Goal: Task Accomplishment & Management: Manage account settings

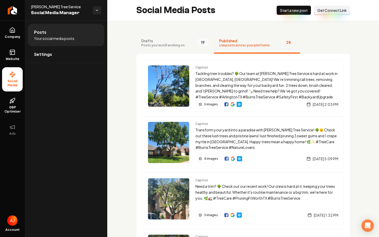
scroll to position [452, 0]
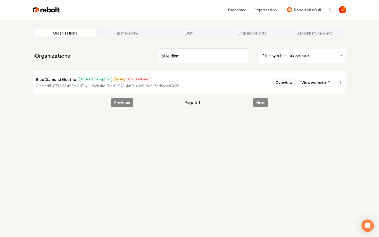
type input "blue diam"
click at [282, 84] on button "Overview" at bounding box center [283, 82] width 23 height 9
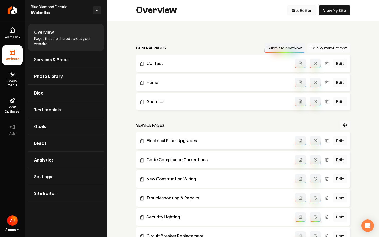
click at [304, 10] on link "Site Editor" at bounding box center [301, 10] width 28 height 10
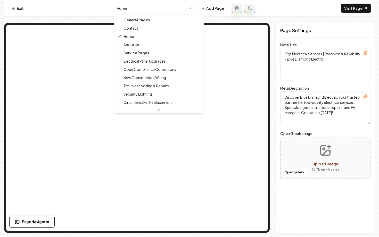
click at [140, 11] on html "Computer Required This feature is only available on a computer. Please switch t…" at bounding box center [189, 118] width 379 height 237
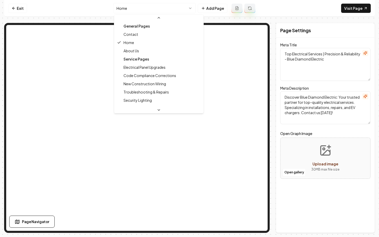
scroll to position [12, 0]
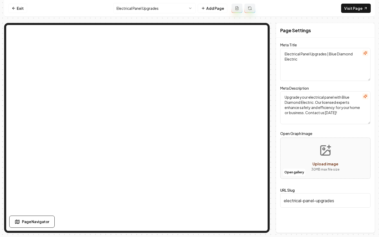
click at [131, 10] on html "Computer Required This feature is only available on a computer. Please switch t…" at bounding box center [189, 118] width 379 height 237
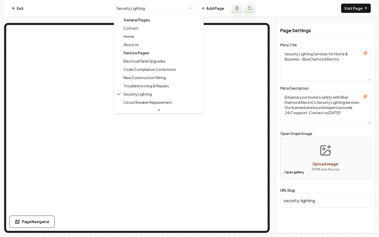
click at [138, 6] on html "Computer Required This feature is only available on a computer. Please switch t…" at bounding box center [189, 118] width 379 height 237
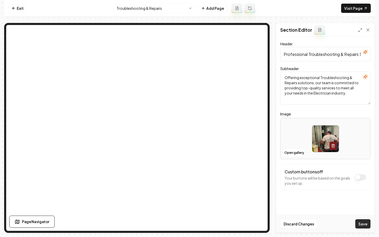
click at [357, 222] on button "Save" at bounding box center [362, 223] width 15 height 9
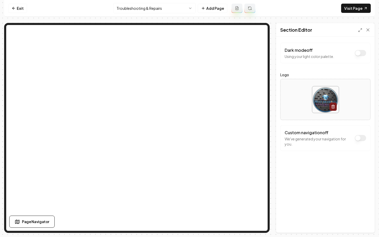
click at [273, 184] on div "Page Settings Section Editor Dark mode off Using your light color palette. Logo…" at bounding box center [189, 128] width 371 height 210
click at [342, 43] on div "Dark mode off Using your light color palette. Logo Custom navigation off We've …" at bounding box center [325, 135] width 98 height 196
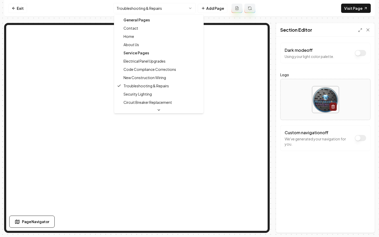
click at [148, 6] on html "Computer Required This feature is only available on a computer. Please switch t…" at bounding box center [189, 118] width 379 height 237
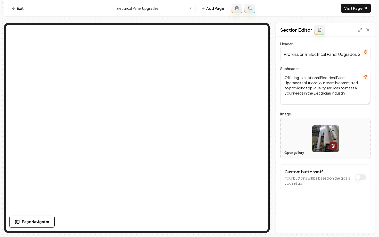
click at [289, 154] on button "Open gallery" at bounding box center [293, 153] width 23 height 8
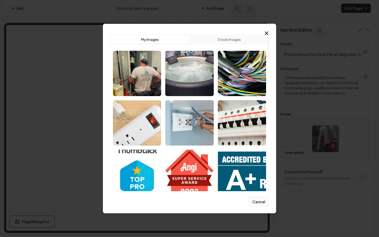
click at [257, 200] on button "Cancel" at bounding box center [259, 202] width 22 height 10
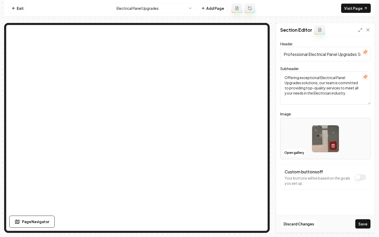
click at [367, 233] on div "Computer Required This feature is only available on a computer. Please switch t…" at bounding box center [189, 118] width 379 height 237
click at [367, 227] on button "Save" at bounding box center [362, 223] width 15 height 9
click at [125, 8] on html "Computer Required This feature is only available on a computer. Please switch t…" at bounding box center [189, 118] width 379 height 237
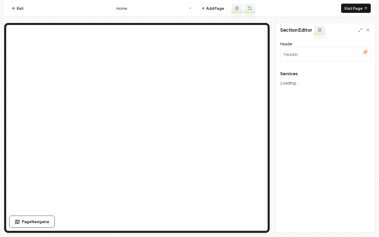
type input "Our Electrical Services"
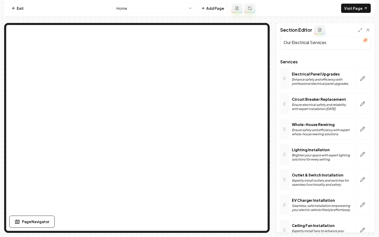
scroll to position [13, 0]
click at [364, 76] on icon "button" at bounding box center [362, 78] width 4 height 4
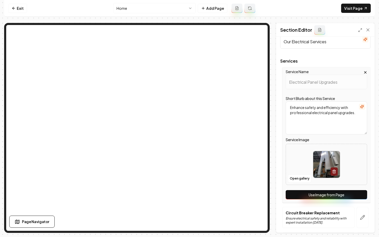
click at [322, 191] on button "Use Image from Page" at bounding box center [326, 194] width 81 height 9
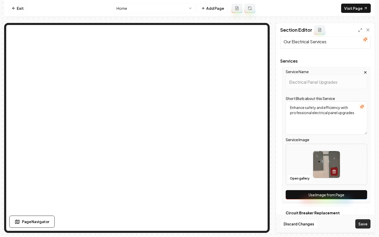
click at [361, 223] on button "Save" at bounding box center [362, 223] width 15 height 9
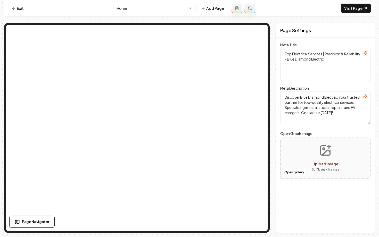
scroll to position [0, 0]
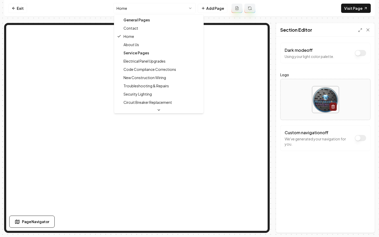
click at [148, 9] on html "Computer Required This feature is only available on a computer. Please switch t…" at bounding box center [189, 118] width 379 height 237
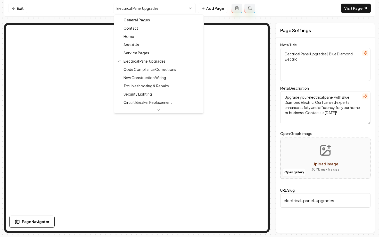
click at [144, 11] on html "Computer Required This feature is only available on a computer. Please switch t…" at bounding box center [189, 118] width 379 height 237
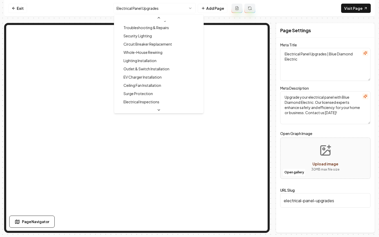
scroll to position [65, 0]
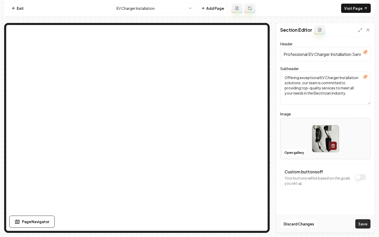
click at [358, 224] on button "Save" at bounding box center [362, 223] width 15 height 9
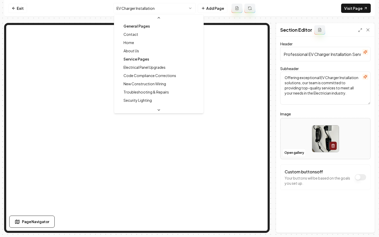
click at [126, 5] on html "Computer Required This feature is only available on a computer. Please switch t…" at bounding box center [189, 118] width 379 height 237
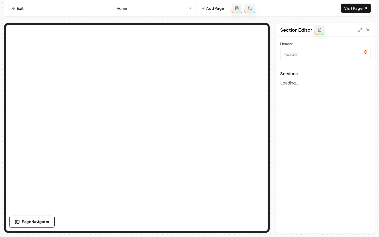
type input "Our Electrical Services"
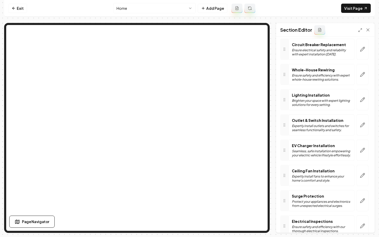
scroll to position [68, 0]
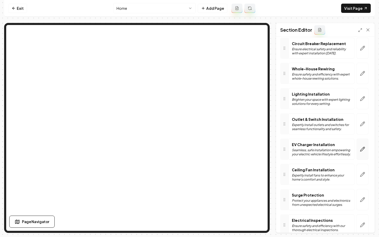
click at [363, 147] on icon "button" at bounding box center [362, 149] width 4 height 4
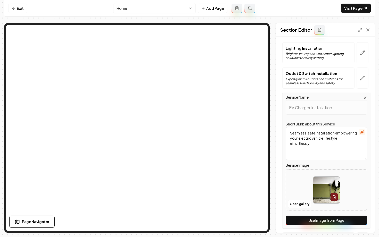
scroll to position [120, 0]
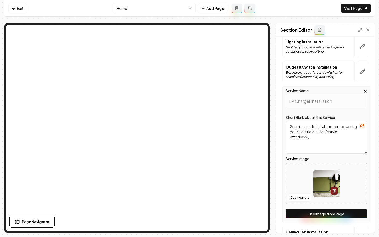
click at [330, 212] on button "Use Image from Page" at bounding box center [326, 213] width 81 height 9
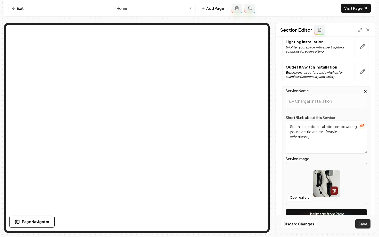
click at [362, 222] on button "Save" at bounding box center [362, 223] width 15 height 9
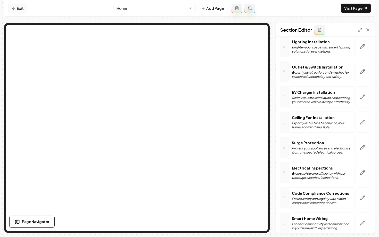
click at [13, 6] on icon at bounding box center [14, 8] width 4 height 4
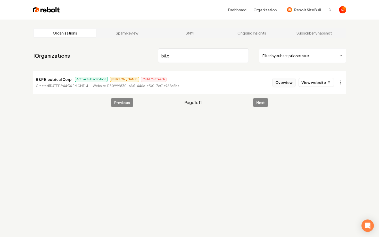
type input "b&p"
click at [280, 82] on button "Overview" at bounding box center [283, 82] width 23 height 9
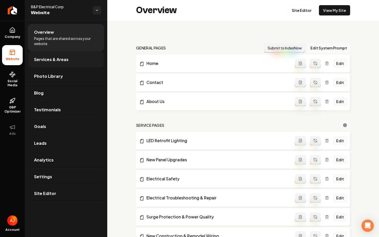
click at [46, 60] on span "Services & Areas" at bounding box center [51, 59] width 35 height 6
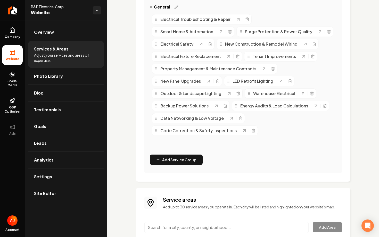
scroll to position [274, 0]
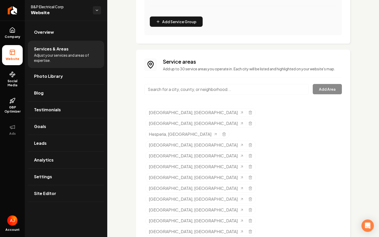
click at [163, 88] on input "Main content area" at bounding box center [226, 89] width 164 height 11
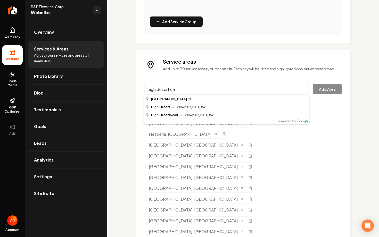
click at [124, 93] on div "Services Provided Select from the recommended services or add your own and choo…" at bounding box center [243, 84] width 272 height 674
drag, startPoint x: 181, startPoint y: 92, endPoint x: 143, endPoint y: 91, distance: 38.7
click at [143, 91] on div "Service areas Add up to 30 service areas you operate in. Each city will be list…" at bounding box center [243, 229] width 214 height 359
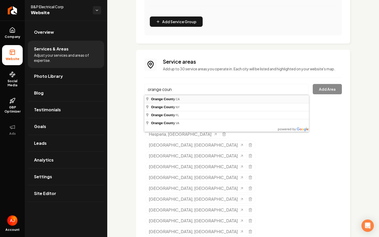
type input "Orange County, CA"
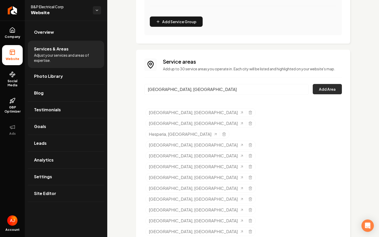
click at [323, 93] on button "Add Area" at bounding box center [327, 89] width 29 height 10
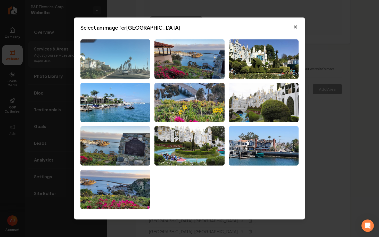
click at [143, 66] on img at bounding box center [115, 58] width 70 height 39
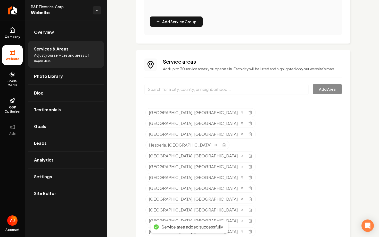
click at [165, 94] on input "Main content area" at bounding box center [226, 89] width 164 height 11
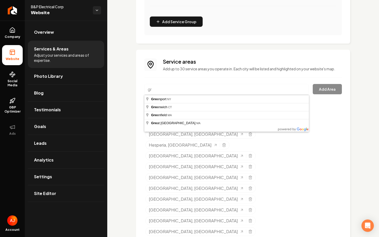
type input "g"
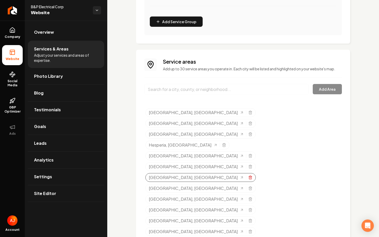
click at [248, 175] on icon "Selected tags" at bounding box center [250, 177] width 4 height 4
click at [199, 86] on input "Main content area" at bounding box center [226, 89] width 164 height 11
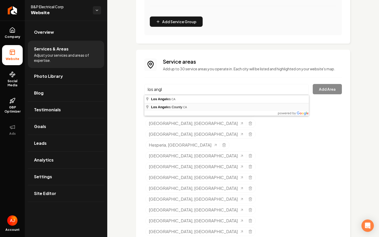
type input "Los Angeles County, CA"
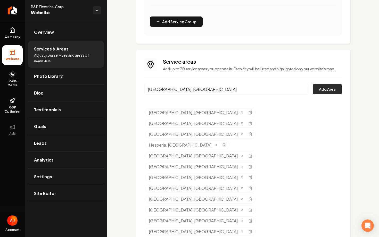
click at [320, 90] on button "Add Area" at bounding box center [327, 89] width 29 height 10
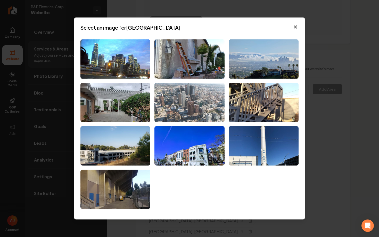
click at [196, 114] on img at bounding box center [189, 102] width 70 height 39
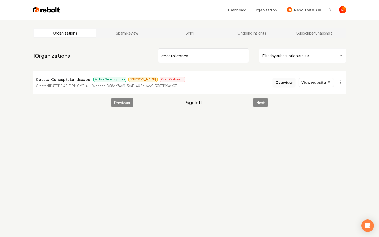
type input "coastal conce"
click at [283, 83] on button "Overview" at bounding box center [283, 82] width 23 height 9
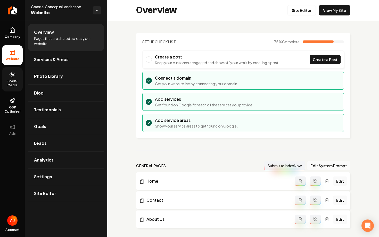
click at [16, 75] on link "Social Media" at bounding box center [12, 79] width 21 height 24
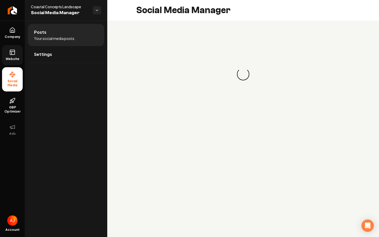
click at [14, 58] on span "Website" at bounding box center [13, 59] width 18 height 4
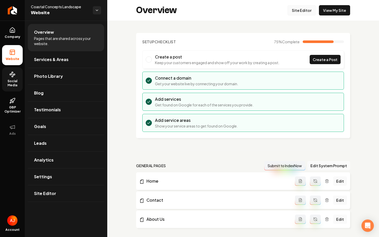
click at [298, 11] on link "Site Editor" at bounding box center [301, 10] width 28 height 10
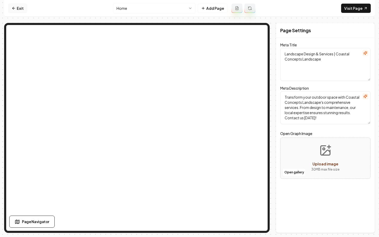
click at [14, 9] on icon at bounding box center [14, 8] width 4 height 4
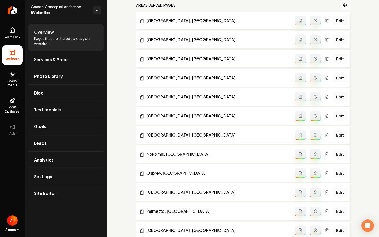
scroll to position [652, 0]
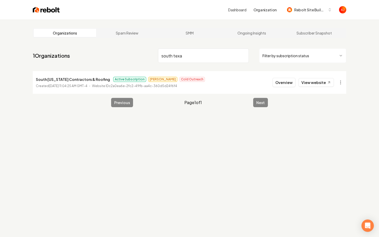
drag, startPoint x: 188, startPoint y: 58, endPoint x: 137, endPoint y: 57, distance: 51.8
click at [137, 57] on nav "1 Organizations south texa Filter by subscription status" at bounding box center [189, 57] width 313 height 23
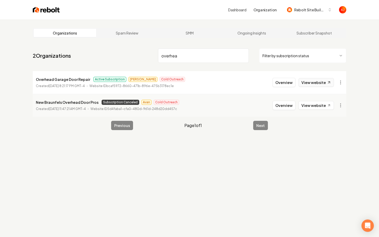
click at [305, 81] on link "View website" at bounding box center [315, 82] width 35 height 9
drag, startPoint x: 182, startPoint y: 61, endPoint x: 121, endPoint y: 56, distance: 60.7
click at [121, 56] on nav "2 Organizations overhea Filter by subscription status" at bounding box center [189, 57] width 313 height 23
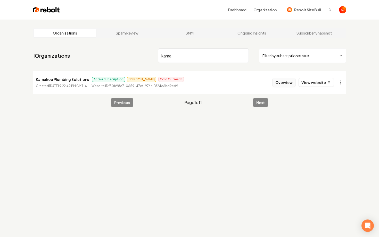
type input "kama"
click at [281, 84] on button "Overview" at bounding box center [283, 82] width 23 height 9
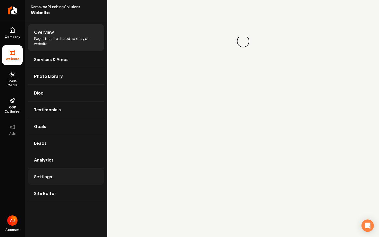
click at [51, 178] on link "Settings" at bounding box center [66, 177] width 76 height 16
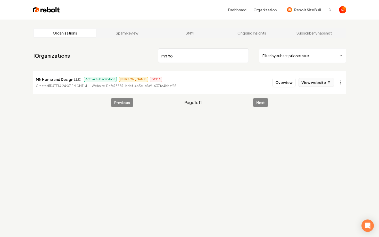
click at [306, 83] on link "View website" at bounding box center [315, 82] width 35 height 9
drag, startPoint x: 177, startPoint y: 57, endPoint x: 128, endPoint y: 57, distance: 49.0
click at [130, 57] on nav "1 Organizations mn ho Filter by subscription status" at bounding box center [189, 57] width 313 height 23
type input "friend"
click at [320, 83] on link "View website" at bounding box center [315, 82] width 35 height 9
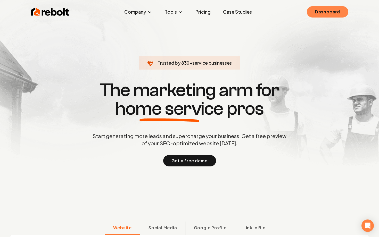
click at [328, 14] on link "Dashboard" at bounding box center [327, 11] width 41 height 11
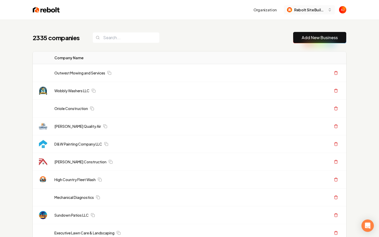
click at [305, 10] on span "Rebolt Site Builder" at bounding box center [309, 9] width 31 height 5
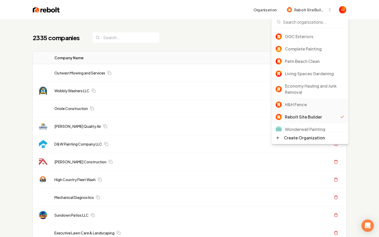
scroll to position [19, 0]
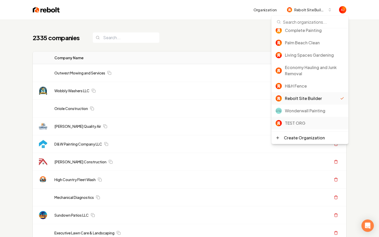
click at [299, 124] on div "TEST ORG" at bounding box center [314, 123] width 59 height 6
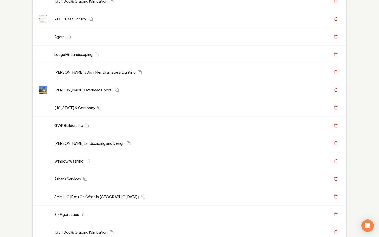
scroll to position [393, 0]
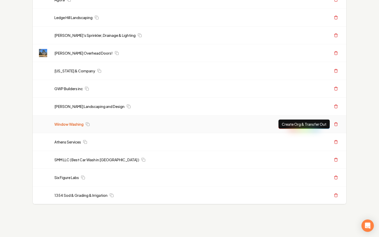
click at [63, 123] on link "Window Washing" at bounding box center [68, 124] width 29 height 5
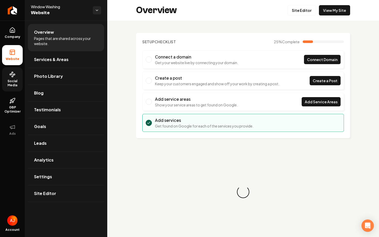
click at [9, 79] on span "Social Media" at bounding box center [12, 83] width 21 height 8
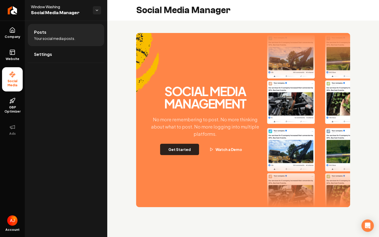
click at [188, 149] on button "Get Started" at bounding box center [179, 149] width 39 height 11
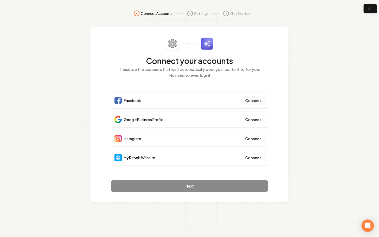
click at [246, 104] on button "Connect" at bounding box center [253, 100] width 23 height 9
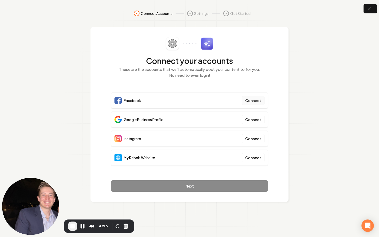
click at [258, 102] on button "Connect" at bounding box center [253, 100] width 23 height 9
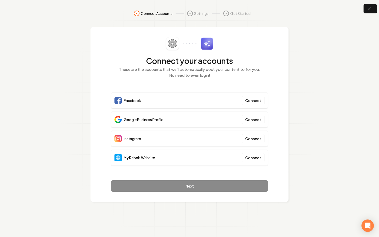
click at [242, 96] on button "Connect" at bounding box center [253, 100] width 23 height 9
click at [371, 6] on icon "button" at bounding box center [369, 9] width 6 height 6
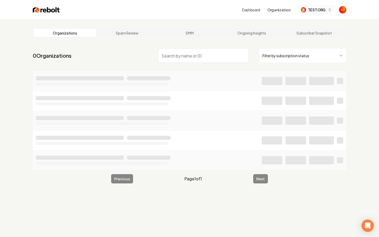
click at [320, 9] on span "TEST ORG" at bounding box center [317, 9] width 18 height 5
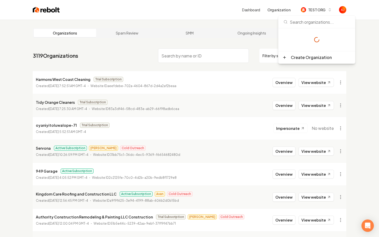
click at [210, 62] on input "search" at bounding box center [203, 55] width 91 height 14
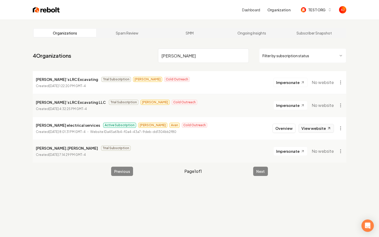
click at [317, 129] on link "View website" at bounding box center [315, 128] width 35 height 9
drag, startPoint x: 177, startPoint y: 58, endPoint x: 131, endPoint y: 56, distance: 45.7
click at [133, 56] on nav "4 Organizations ruben Filter by subscription status" at bounding box center [189, 57] width 313 height 23
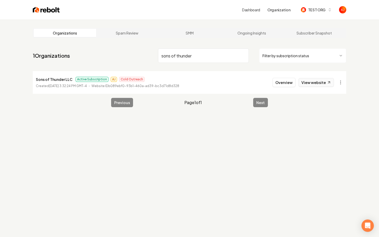
click at [301, 85] on link "View website" at bounding box center [315, 82] width 35 height 9
drag, startPoint x: 192, startPoint y: 58, endPoint x: 118, endPoint y: 56, distance: 74.0
click at [118, 56] on nav "1 Organizations sons of thunder Filter by subscription status" at bounding box center [189, 57] width 313 height 23
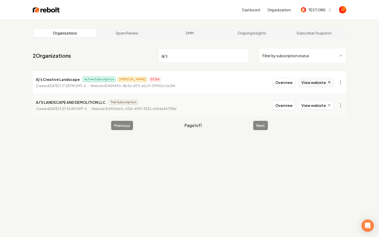
click at [313, 81] on link "View website" at bounding box center [315, 82] width 35 height 9
drag, startPoint x: 178, startPoint y: 59, endPoint x: 122, endPoint y: 53, distance: 56.3
click at [124, 53] on nav "2 Organizations aj's Filter by subscription status" at bounding box center [189, 57] width 313 height 23
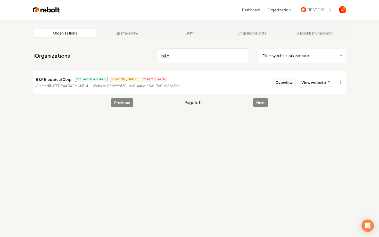
type input "b&p"
click at [281, 83] on button "Overview" at bounding box center [283, 82] width 23 height 9
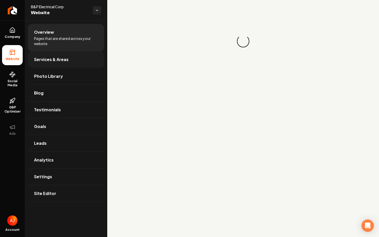
click at [51, 63] on link "Services & Areas" at bounding box center [66, 59] width 76 height 16
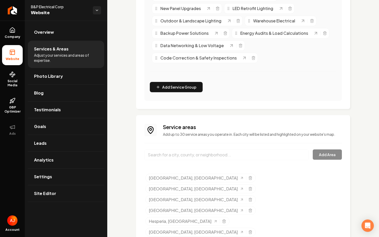
scroll to position [274, 0]
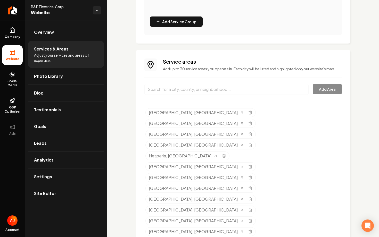
click at [47, 178] on span "Settings" at bounding box center [43, 177] width 18 height 6
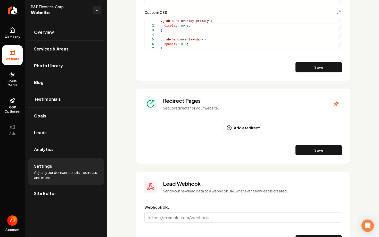
scroll to position [549, 0]
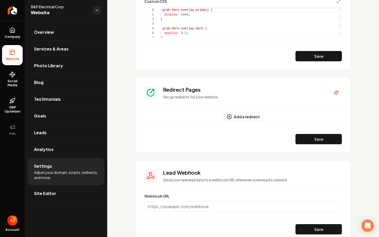
click at [244, 118] on button "Add a redirect" at bounding box center [243, 116] width 40 height 9
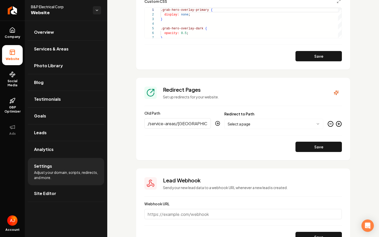
type input "/service-areas/san-diego-ca"
click at [247, 121] on body "Company Website Social Media GBP Optimizer Ads Account B&P Electrical Corp Webs…" at bounding box center [189, 118] width 379 height 237
click at [310, 153] on section "**********" at bounding box center [243, 119] width 214 height 82
click at [308, 148] on button "Save" at bounding box center [318, 147] width 46 height 10
click at [64, 51] on span "Services & Areas" at bounding box center [51, 49] width 35 height 6
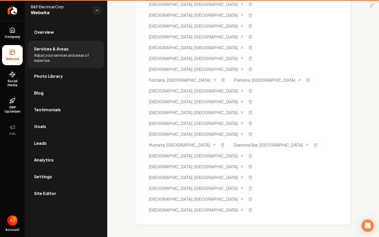
scroll to position [274, 0]
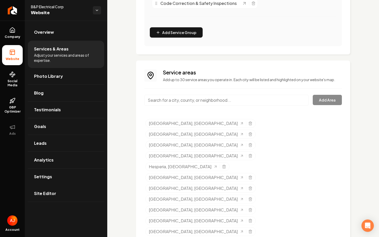
click at [52, 175] on link "Settings" at bounding box center [66, 177] width 76 height 16
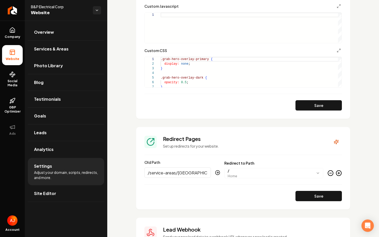
scroll to position [506, 0]
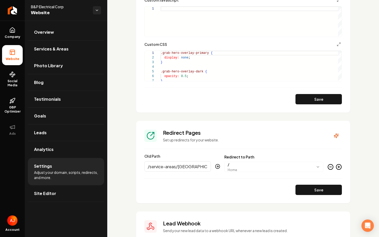
click at [338, 169] on circle "Main content area" at bounding box center [338, 166] width 5 height 5
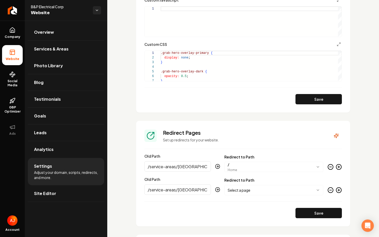
type input "/service-areas/chula-vista-ca"
click at [241, 183] on div "**********" at bounding box center [273, 186] width 99 height 17
click at [241, 189] on body "Company Website Social Media GBP Optimizer Ads Account B&P Electrical Corp Webs…" at bounding box center [189, 118] width 379 height 237
click at [322, 214] on button "Save" at bounding box center [318, 213] width 46 height 10
click at [56, 60] on link "Photo Library" at bounding box center [66, 65] width 76 height 16
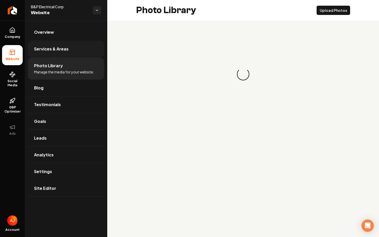
click at [56, 50] on span "Services & Areas" at bounding box center [51, 49] width 35 height 6
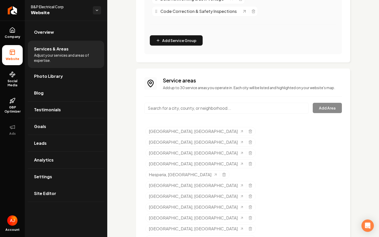
scroll to position [263, 0]
